Goal: Find contact information: Obtain details needed to contact an individual or organization

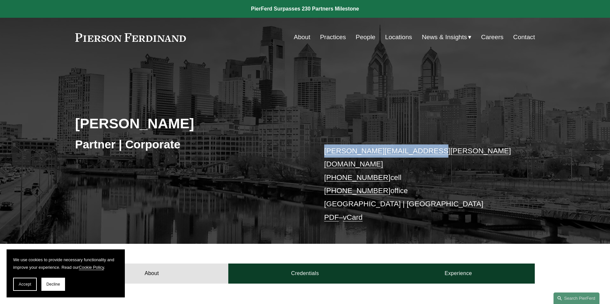
drag, startPoint x: 429, startPoint y: 151, endPoint x: 321, endPoint y: 151, distance: 107.4
click at [321, 151] on div "Jonathan Rosan Partner | Corporate jonathan.rosan@pierferd.com +1.610.952.5708 …" at bounding box center [305, 159] width 610 height 169
copy link "jonathan.rosan@pierferd.com"
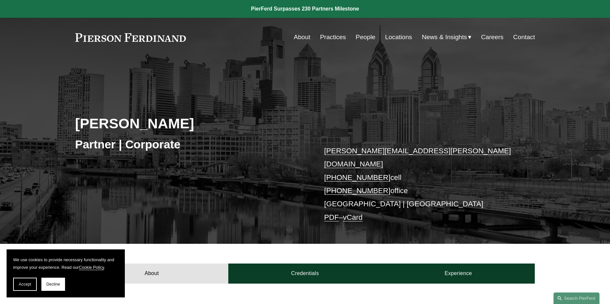
click at [457, 206] on p "jonathan.rosan@pierferd.com +1.610.952.5708 cell +1.484.253.6329 office Philade…" at bounding box center [420, 184] width 192 height 80
click at [357, 213] on link "vCard" at bounding box center [353, 217] width 20 height 8
click at [543, 110] on div "Jonathan Rosan Partner | Corporate jonathan.rosan@pierferd.com +1.610.952.5708 …" at bounding box center [305, 159] width 610 height 169
click at [526, 36] on link "Contact" at bounding box center [524, 37] width 22 height 12
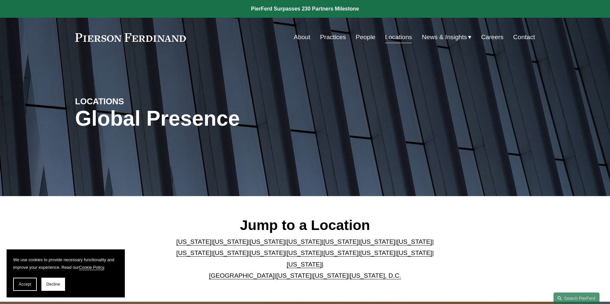
click at [397, 255] on link "[US_STATE]" at bounding box center [414, 252] width 35 height 7
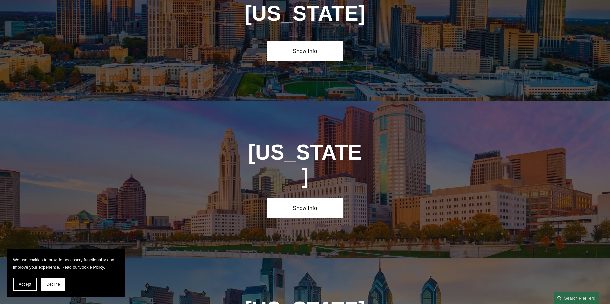
scroll to position [2096, 0]
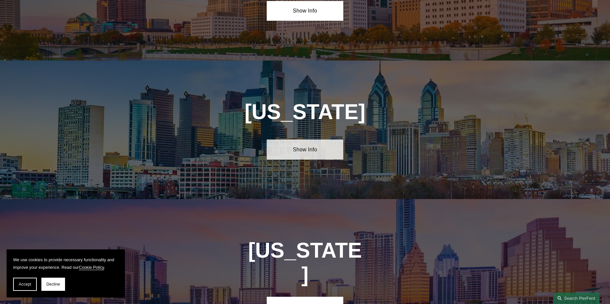
click at [319, 139] on link "Show Info" at bounding box center [305, 149] width 77 height 20
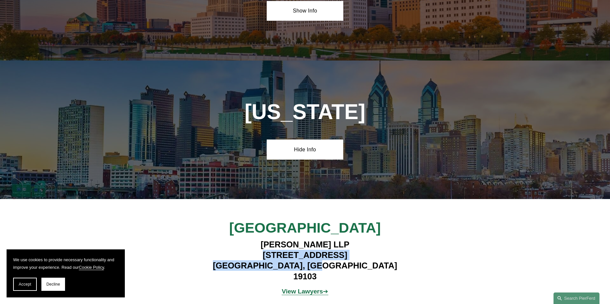
drag, startPoint x: 242, startPoint y: 196, endPoint x: 355, endPoint y: 217, distance: 115.0
click at [355, 239] on div "[PERSON_NAME] LLP [STREET_ADDRESS]" at bounding box center [305, 260] width 192 height 43
copy h4 "[STREET_ADDRESS]"
